Goal: Use online tool/utility: Use online tool/utility

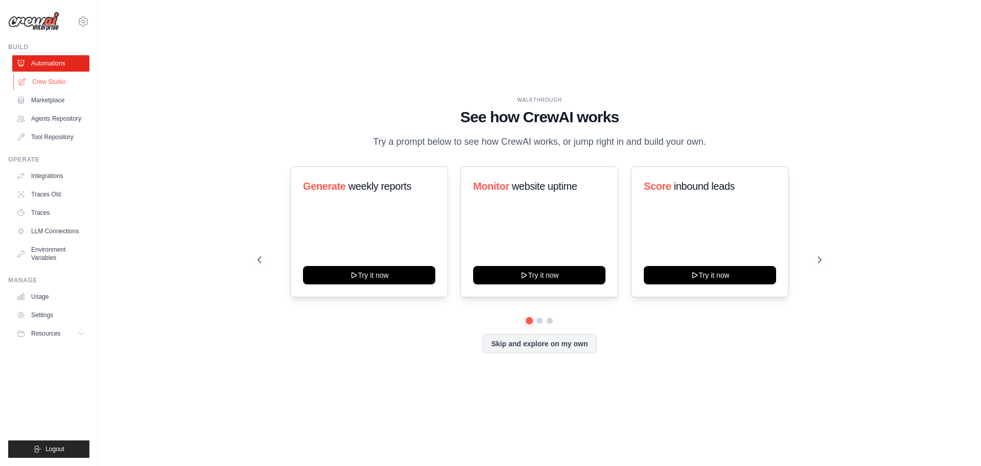
click at [40, 77] on link "Crew Studio" at bounding box center [51, 82] width 77 height 16
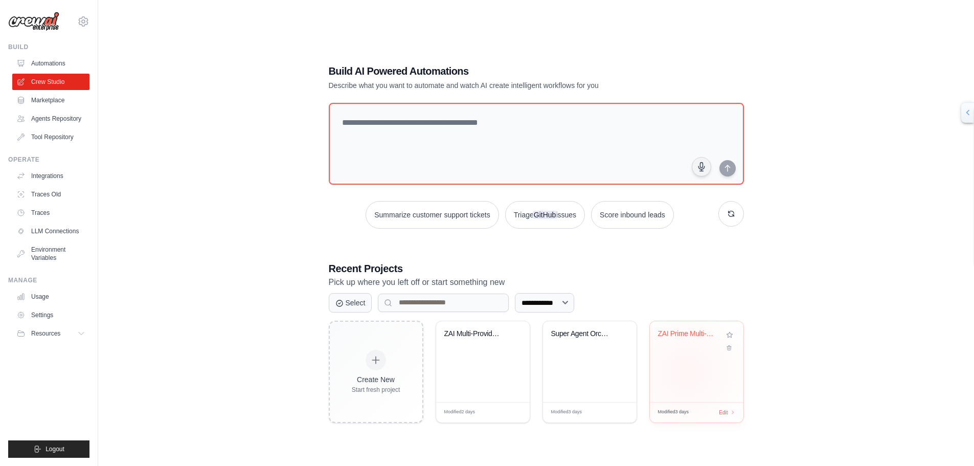
click at [686, 372] on div "ZAI Prime Multi-Provider AI Orchest..." at bounding box center [697, 361] width 94 height 81
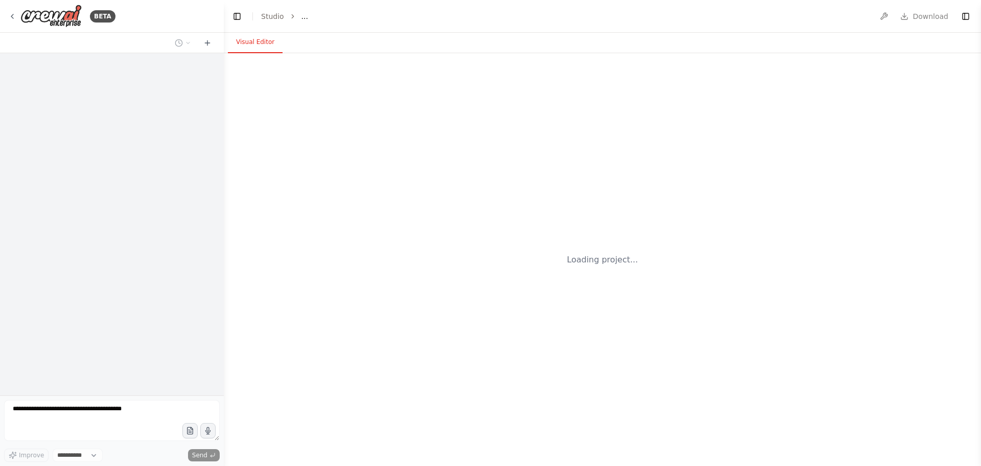
select select "****"
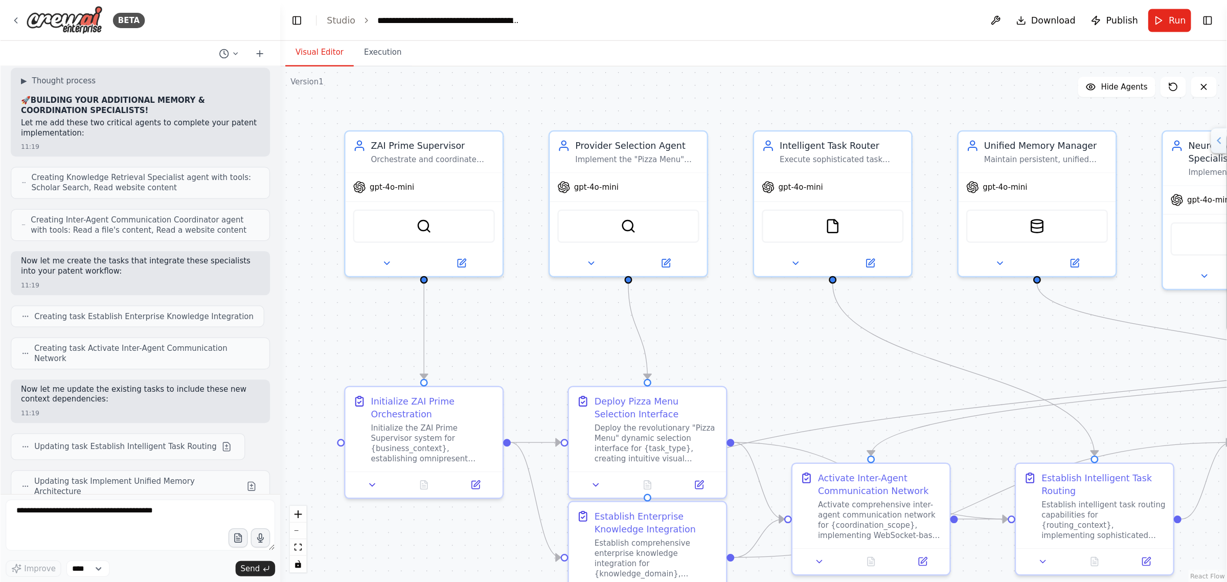
scroll to position [5959, 0]
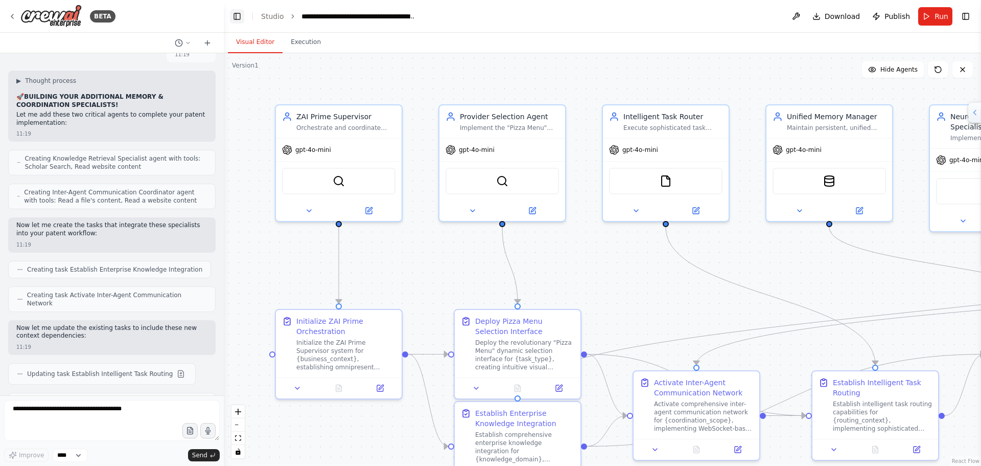
click at [235, 13] on button "Toggle Left Sidebar" at bounding box center [237, 16] width 14 height 14
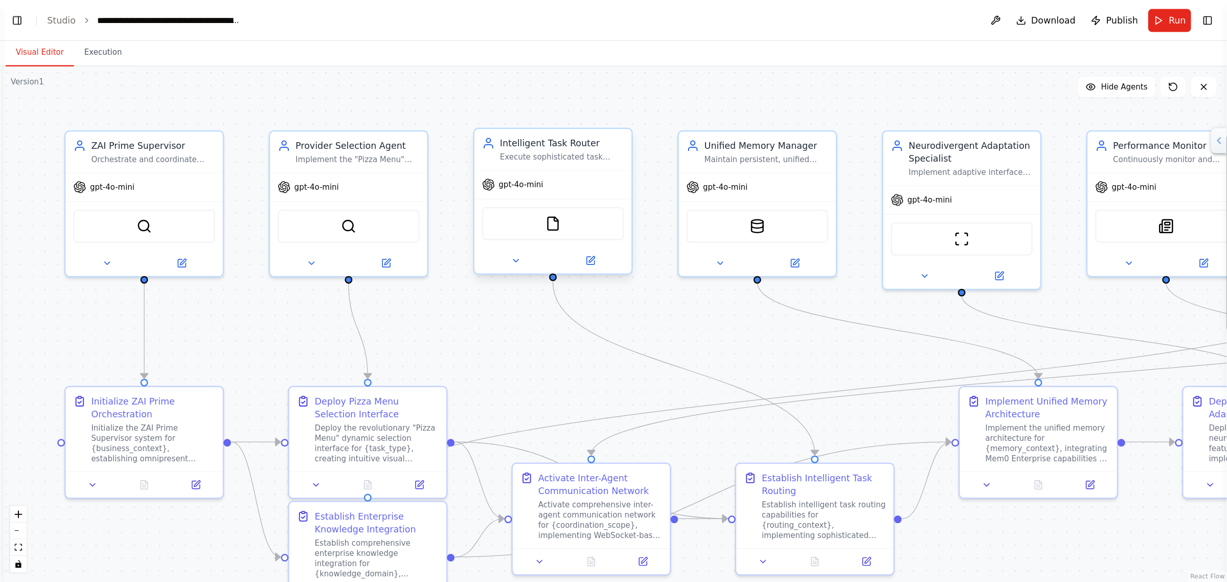
scroll to position [5891, 0]
